Goal: Task Accomplishment & Management: Complete application form

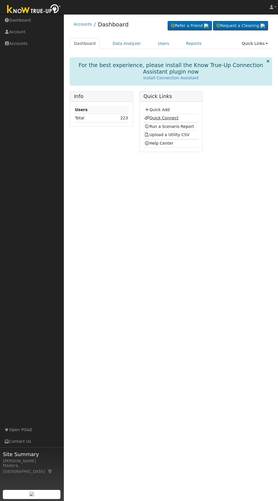
click at [167, 118] on link "Quick Connect" at bounding box center [162, 118] width 34 height 5
click at [166, 110] on link "Quick Add" at bounding box center [157, 109] width 25 height 5
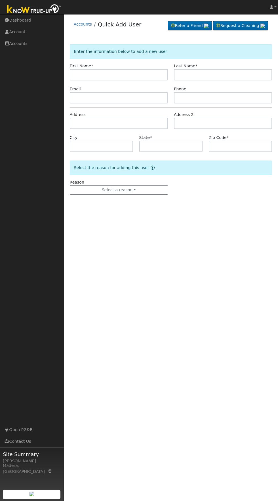
click at [126, 74] on input "text" at bounding box center [119, 74] width 98 height 11
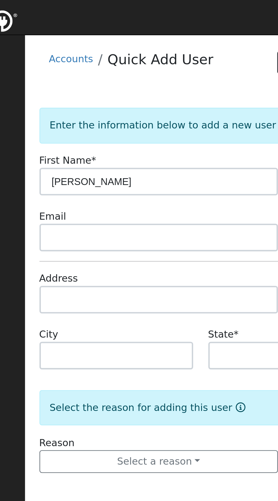
type input "[PERSON_NAME]"
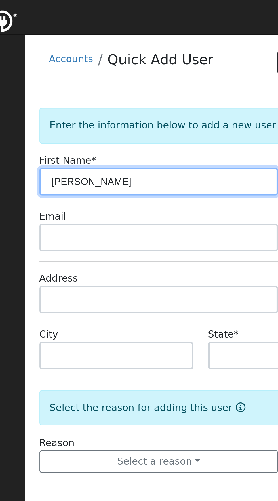
click at [149, 74] on input "Heather" at bounding box center [119, 74] width 98 height 11
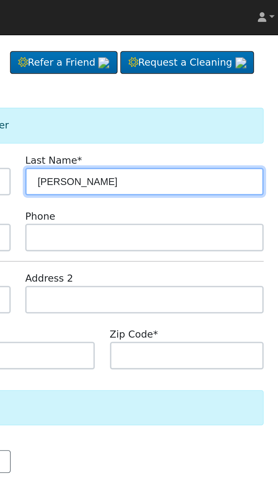
type input "Wheeler"
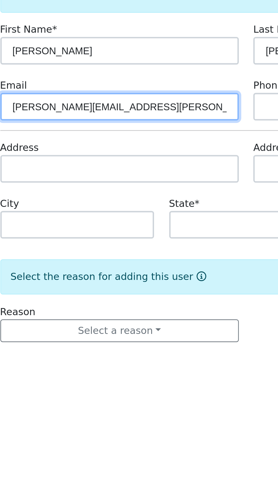
type input "clary.wheeler@gmail.com"
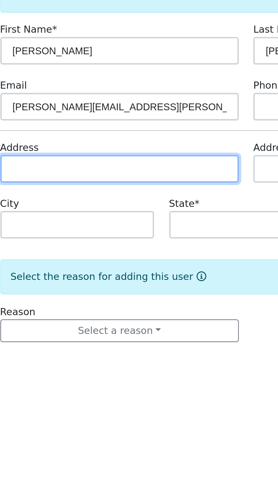
click at [140, 123] on input "text" at bounding box center [119, 123] width 98 height 11
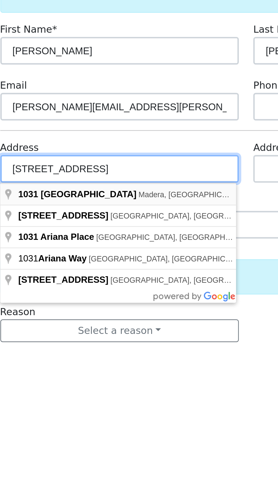
type input "1031 Ariana Street West"
type input "Madera"
type input "CA"
type input "93636"
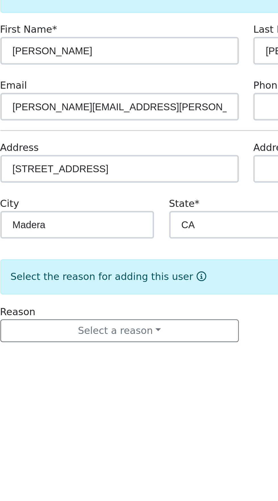
click at [153, 110] on form "Enter the information below to add a new user First Name * Heather Last Name * …" at bounding box center [171, 125] width 203 height 162
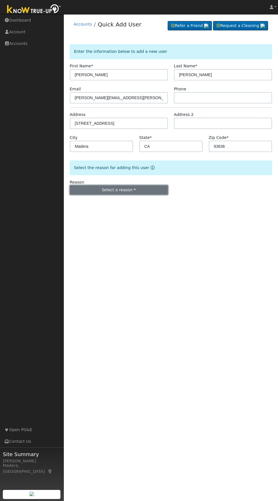
click at [152, 192] on button "Select a reason" at bounding box center [119, 190] width 98 height 10
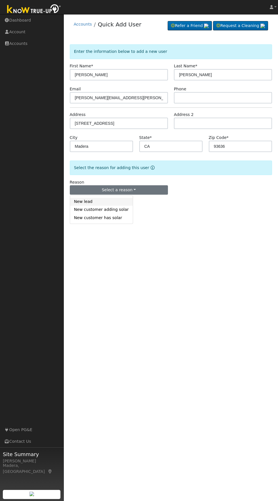
click at [90, 200] on link "New lead" at bounding box center [101, 202] width 63 height 8
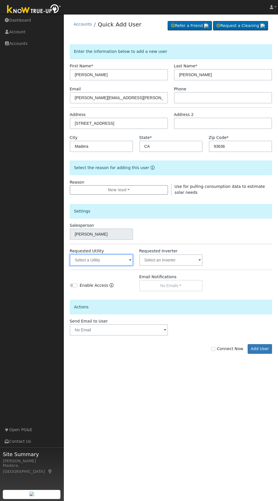
click at [108, 260] on input "text" at bounding box center [102, 259] width 64 height 11
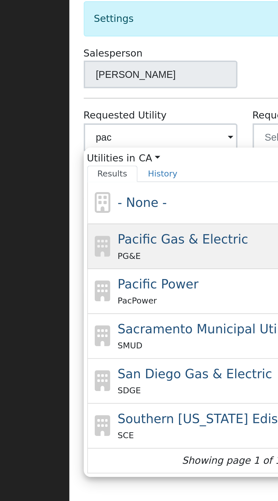
click at [115, 314] on div "Pacific Gas & Electric PG&E" at bounding box center [130, 323] width 119 height 18
type input "Pacific Gas & Electric"
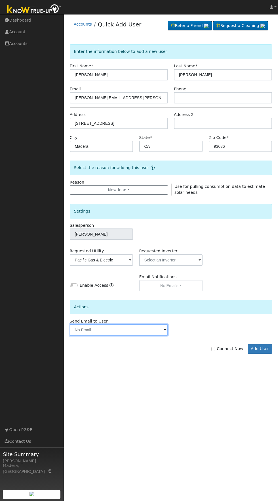
click at [156, 329] on input "text" at bounding box center [119, 329] width 98 height 11
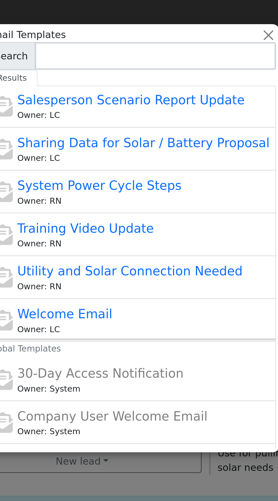
scroll to position [131, 0]
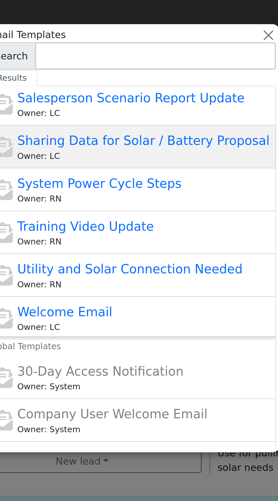
click at [171, 59] on span "Sharing Data for Solar / Battery Proposal" at bounding box center [144, 58] width 104 height 6
type input "Sharing Data for Solar / Battery Proposal"
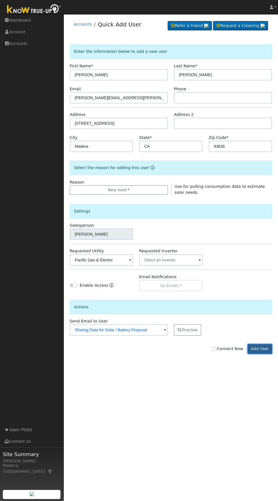
click at [263, 348] on button "Add User" at bounding box center [260, 349] width 25 height 10
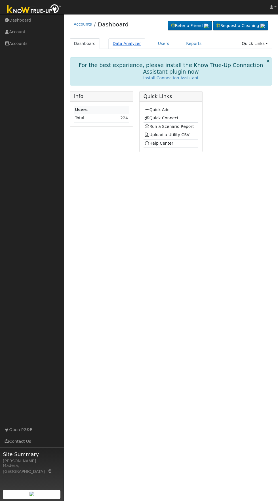
click at [121, 41] on link "Data Analyzer" at bounding box center [126, 43] width 37 height 11
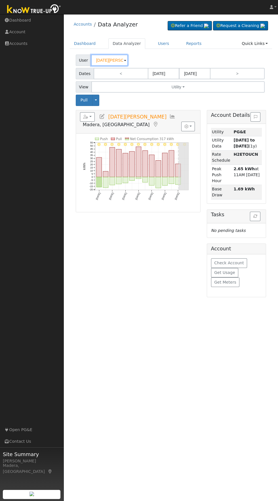
click at [108, 60] on input "[DATE][PERSON_NAME]" at bounding box center [109, 60] width 37 height 11
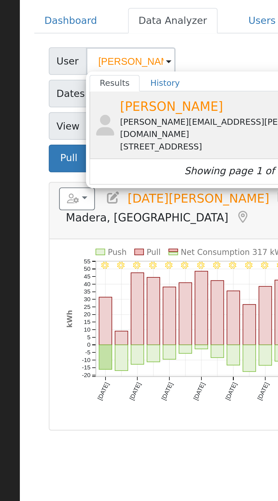
click at [147, 86] on div "[PERSON_NAME][EMAIL_ADDRESS][PERSON_NAME][DOMAIN_NAME]" at bounding box center [157, 88] width 105 height 10
type input "[PERSON_NAME]"
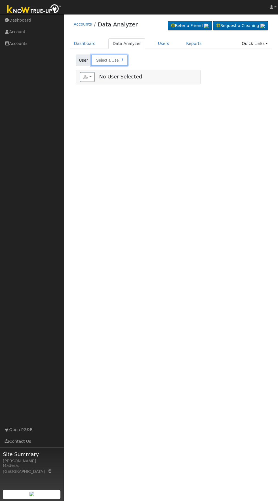
type input "[PERSON_NAME]"
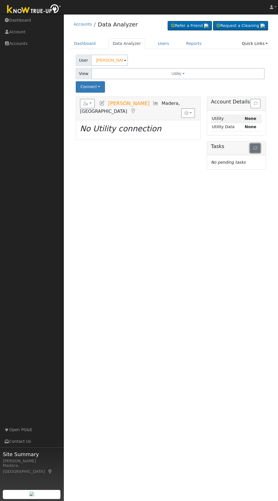
click at [255, 148] on icon "button" at bounding box center [256, 148] width 4 height 4
click at [90, 87] on button "Connect" at bounding box center [91, 86] width 30 height 11
click at [108, 102] on link "Select a Provider" at bounding box center [98, 99] width 44 height 8
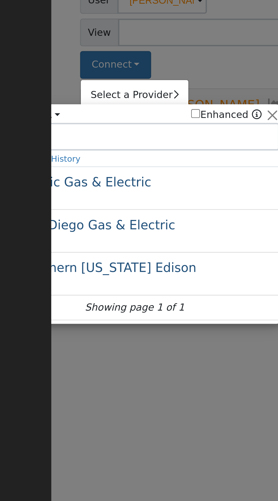
click at [133, 88] on div at bounding box center [139, 250] width 278 height 501
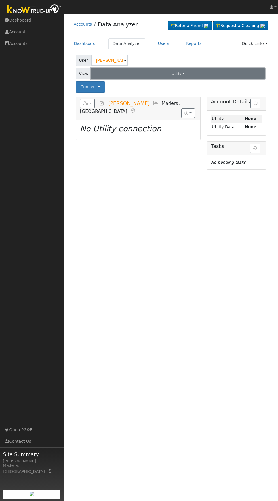
click at [229, 72] on button "Utility" at bounding box center [178, 73] width 174 height 11
click at [167, 177] on div "User Profile First name Last name Email Email Notifications No Emails No Emails…" at bounding box center [171, 257] width 214 height 486
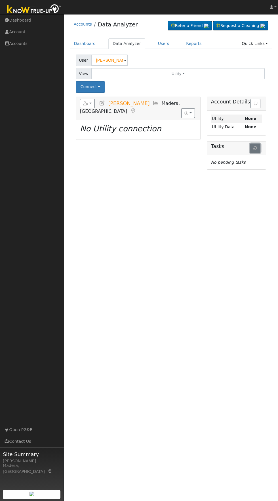
click at [254, 148] on icon "button" at bounding box center [256, 148] width 4 height 4
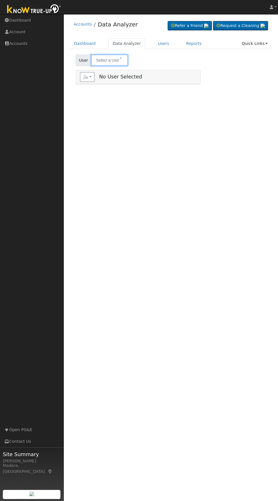
type input "[PERSON_NAME]"
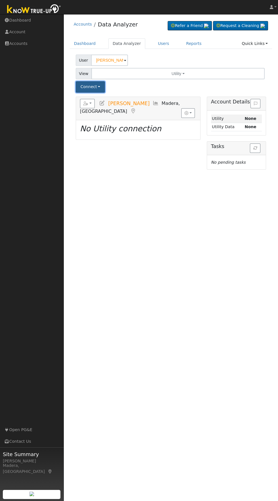
click at [91, 85] on button "Connect" at bounding box center [91, 86] width 30 height 11
click at [104, 110] on link "Quick Connect" at bounding box center [98, 112] width 44 height 8
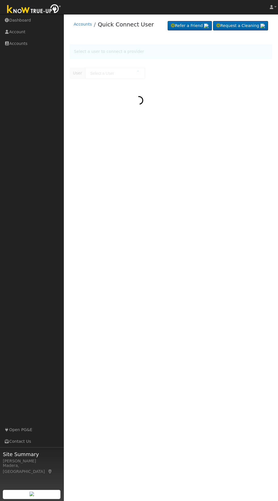
type input "[PERSON_NAME]"
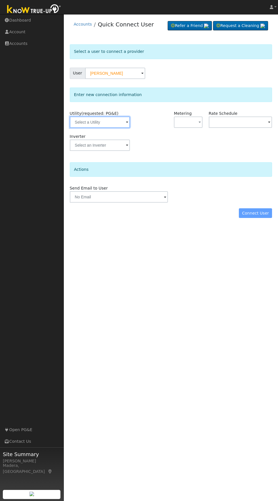
click at [111, 122] on input "text" at bounding box center [100, 121] width 60 height 11
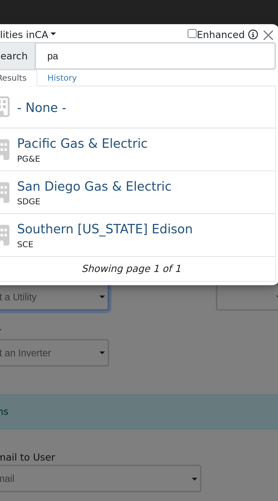
type input "pac"
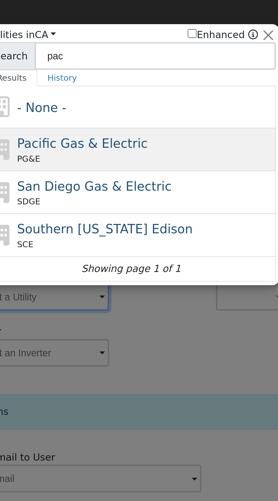
click at [152, 60] on div "Pacific Gas & Electric PG&E" at bounding box center [144, 61] width 105 height 13
type input "PG&E"
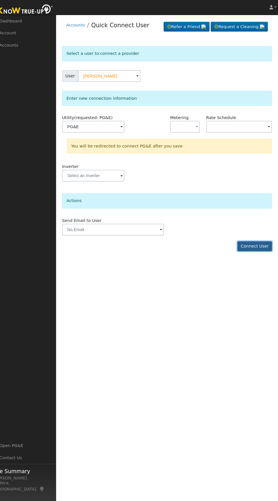
click at [263, 235] on button "Connect User" at bounding box center [256, 238] width 34 height 10
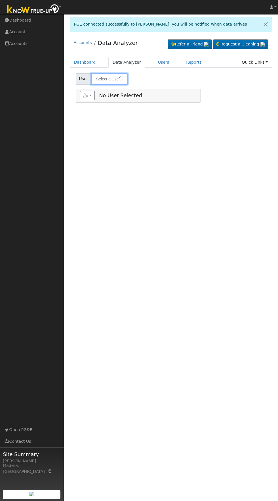
type input "[PERSON_NAME]"
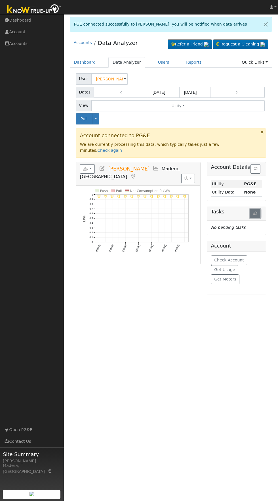
click at [255, 209] on button "button" at bounding box center [255, 214] width 11 height 10
